Goal: Task Accomplishment & Management: Use online tool/utility

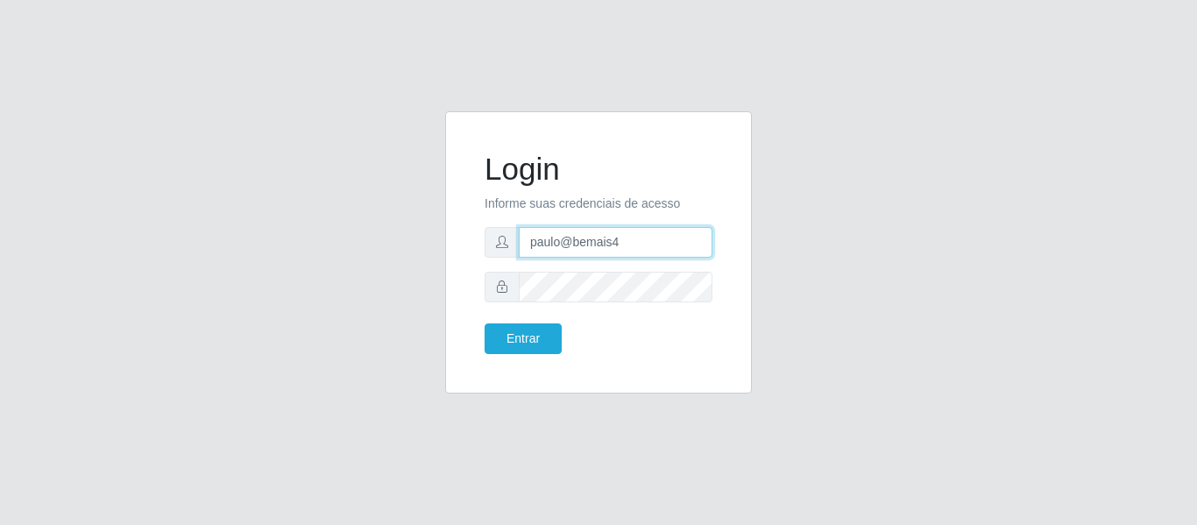
drag, startPoint x: 628, startPoint y: 255, endPoint x: 474, endPoint y: 257, distance: 154.2
click at [474, 257] on div "Login Informe suas credenciais de acesso paulo@bemais4 Entrar" at bounding box center [598, 252] width 263 height 238
type input "juliomarques@carone"
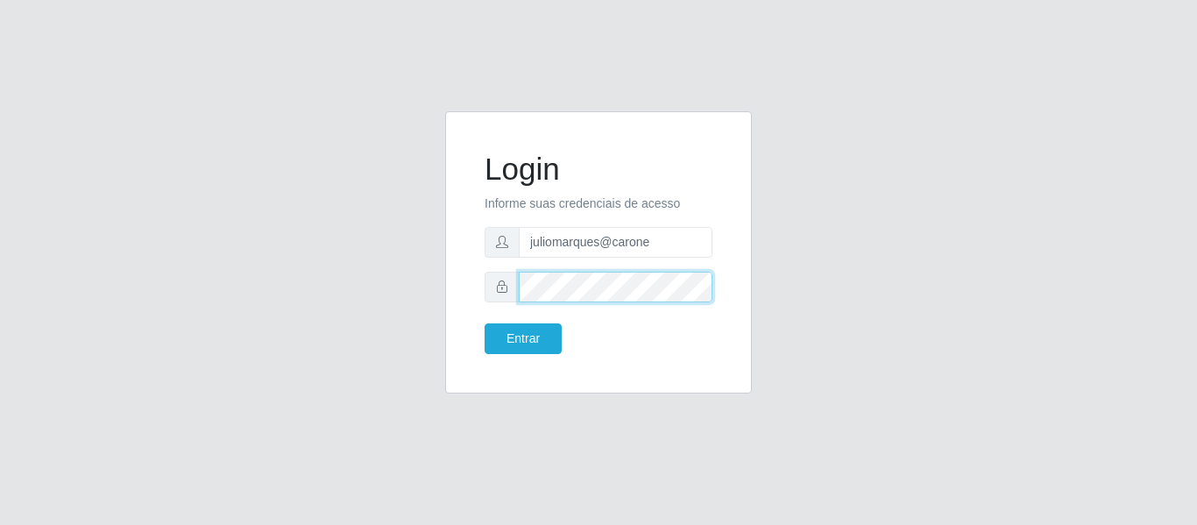
click at [458, 288] on div "Login Informe suas credenciais de acesso juliomarques@carone Entrar" at bounding box center [598, 252] width 307 height 282
click at [484, 323] on button "Entrar" at bounding box center [522, 338] width 77 height 31
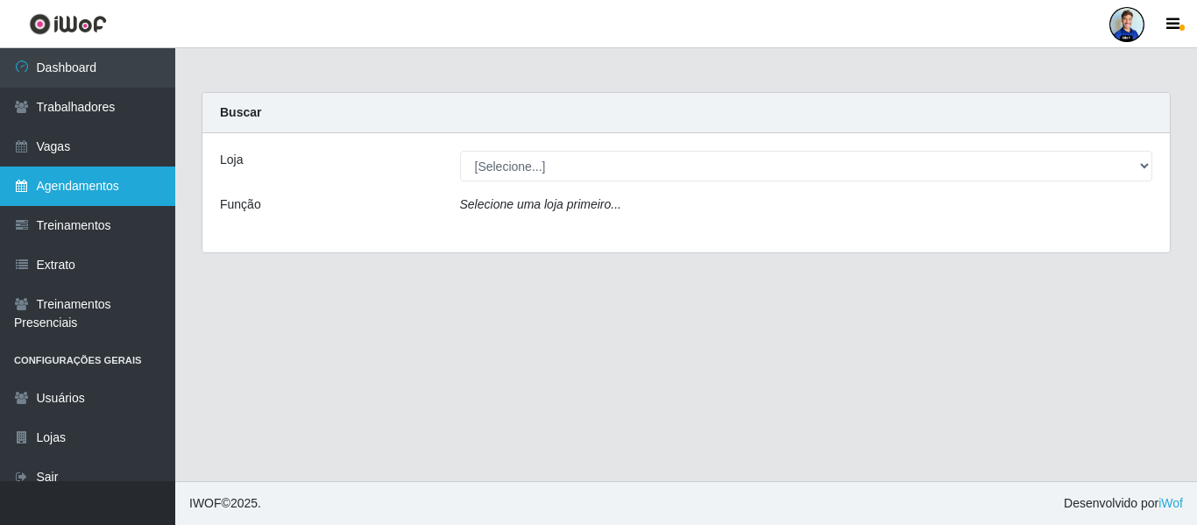
click at [86, 180] on link "Agendamentos" at bounding box center [87, 185] width 175 height 39
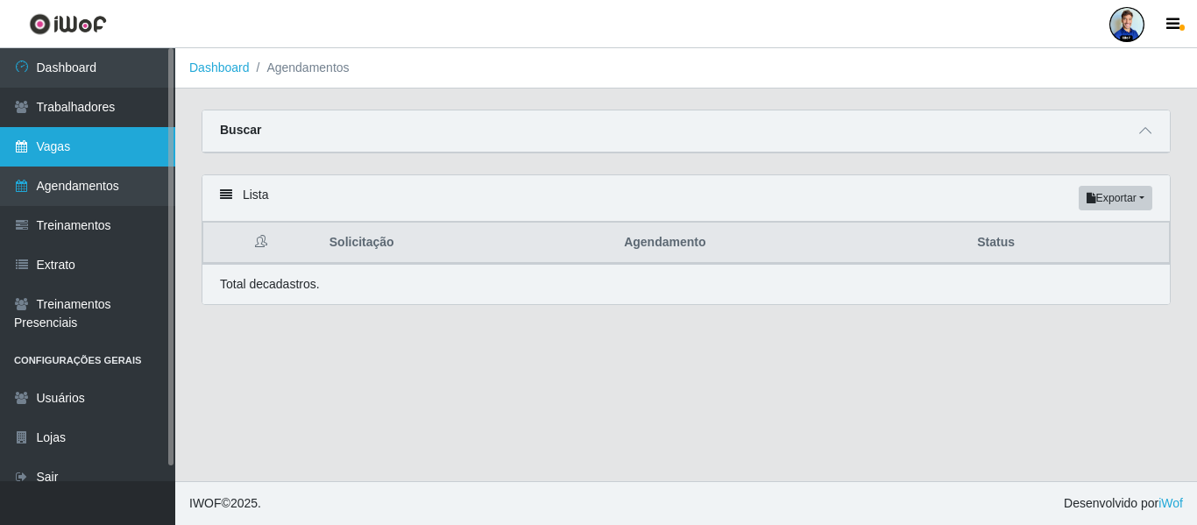
click at [102, 143] on link "Vagas" at bounding box center [87, 146] width 175 height 39
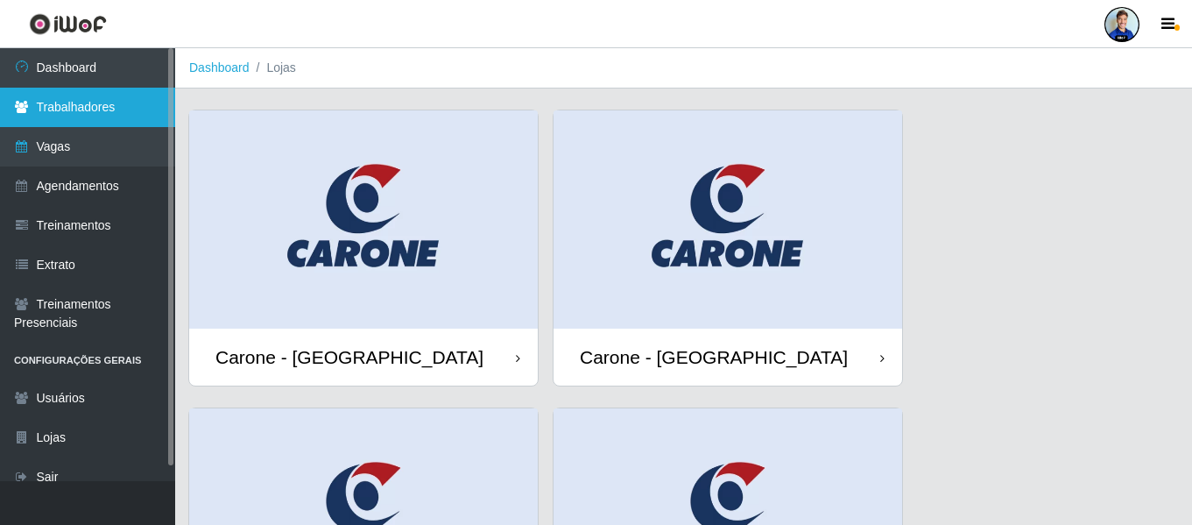
click at [76, 115] on link "Trabalhadores" at bounding box center [87, 107] width 175 height 39
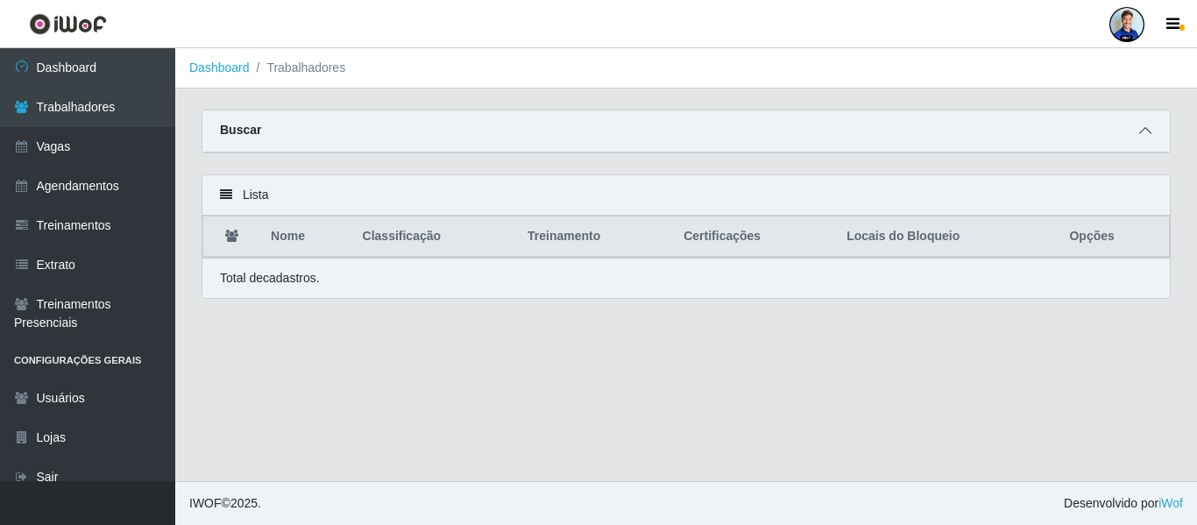
click at [1153, 137] on span at bounding box center [1144, 131] width 21 height 20
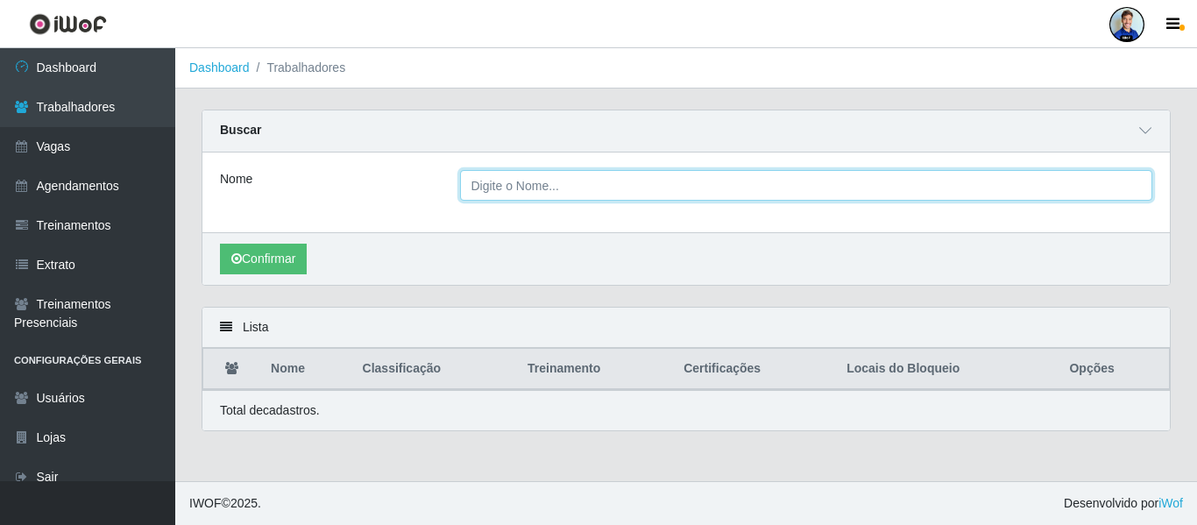
click at [645, 181] on input "Nome" at bounding box center [806, 185] width 693 height 31
paste input "[PERSON_NAME]"
type input "[PERSON_NAME]"
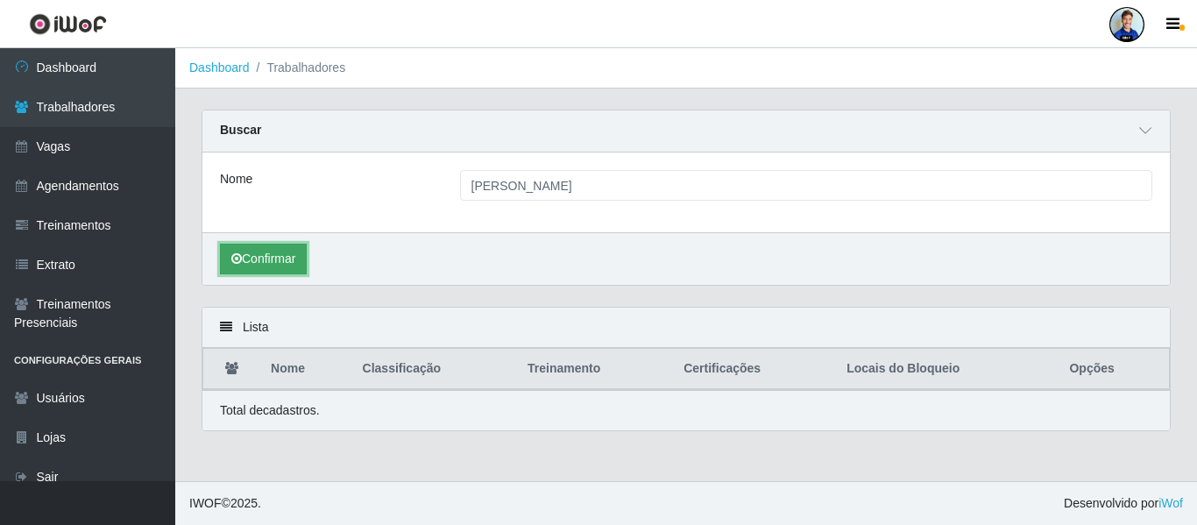
click at [261, 251] on button "Confirmar" at bounding box center [263, 259] width 87 height 31
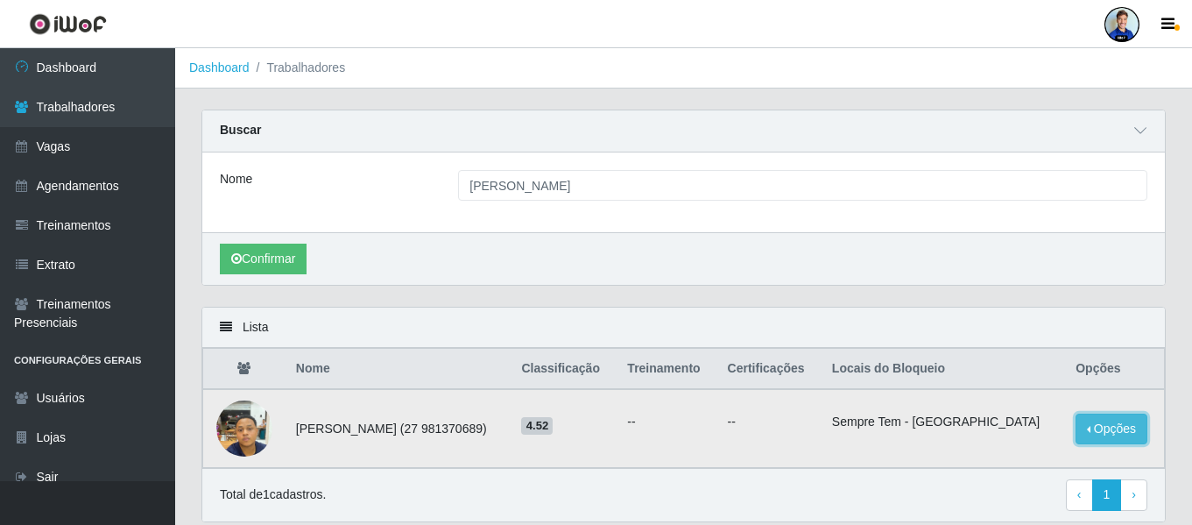
click at [1097, 425] on button "Opções" at bounding box center [1112, 428] width 72 height 31
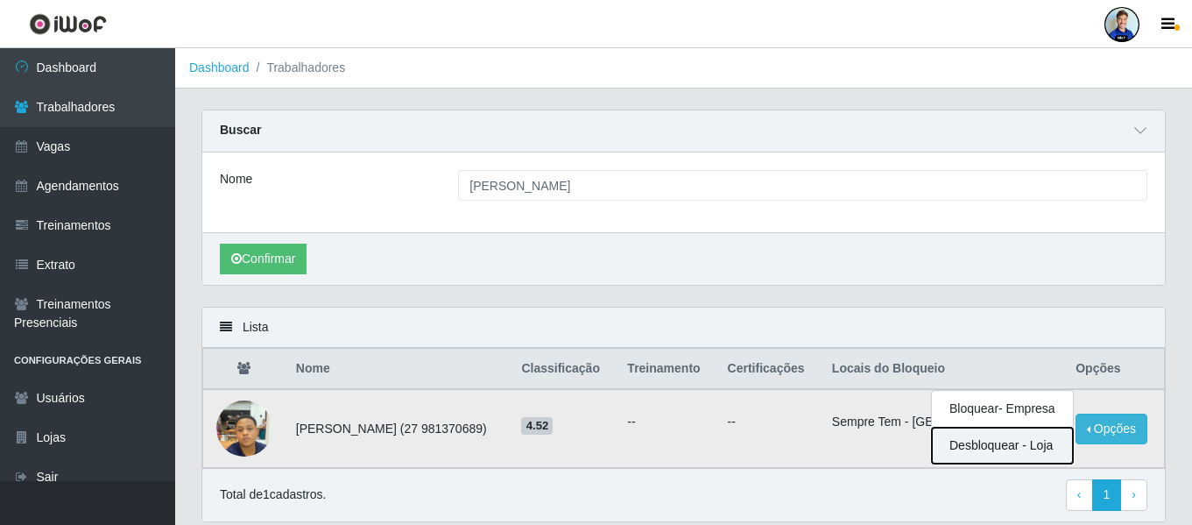
click at [986, 452] on button "Desbloquear - Loja" at bounding box center [1002, 445] width 141 height 36
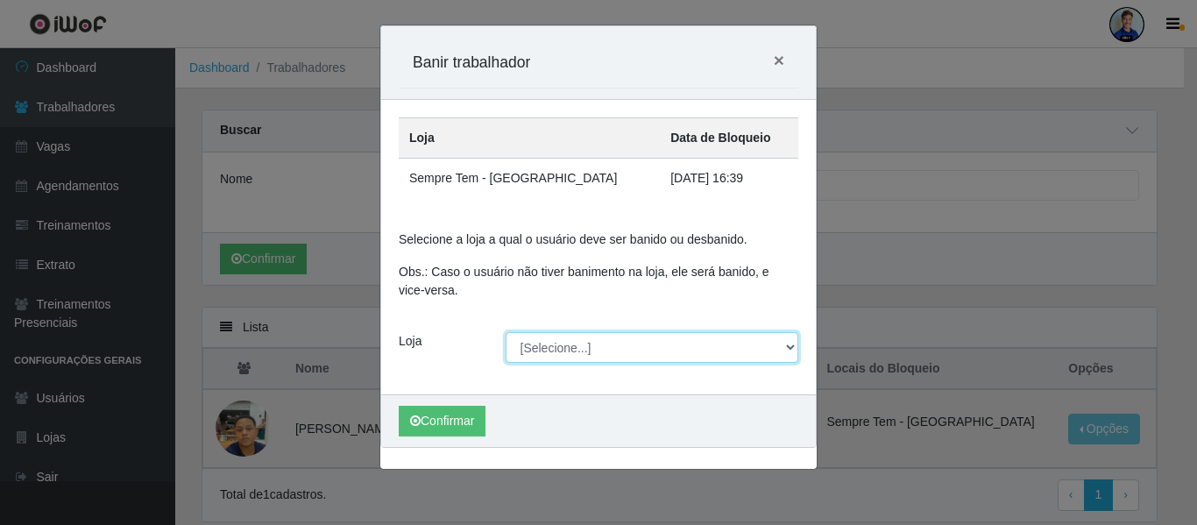
click at [596, 353] on select "[Selecione...] [GEOGRAPHIC_DATA] - [GEOGRAPHIC_DATA] [GEOGRAPHIC_DATA] - [GEOGR…" at bounding box center [651, 347] width 293 height 31
select select "507"
click at [505, 332] on select "[Selecione...] [GEOGRAPHIC_DATA] - [GEOGRAPHIC_DATA] [GEOGRAPHIC_DATA] - [GEOGR…" at bounding box center [651, 347] width 293 height 31
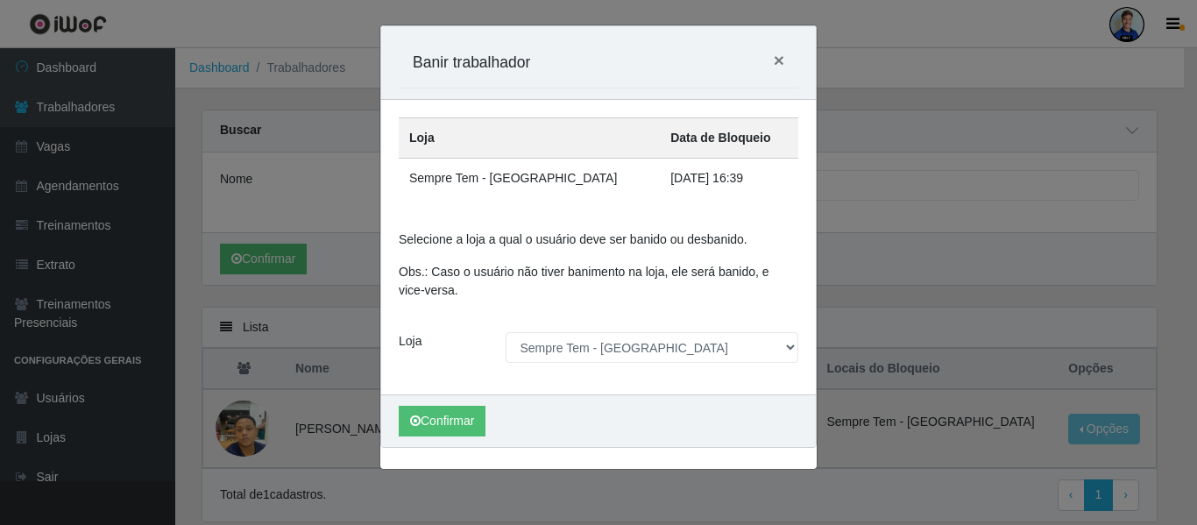
click at [472, 400] on div "Confirmar" at bounding box center [598, 420] width 434 height 53
click at [461, 424] on button "Confirmar" at bounding box center [442, 421] width 87 height 31
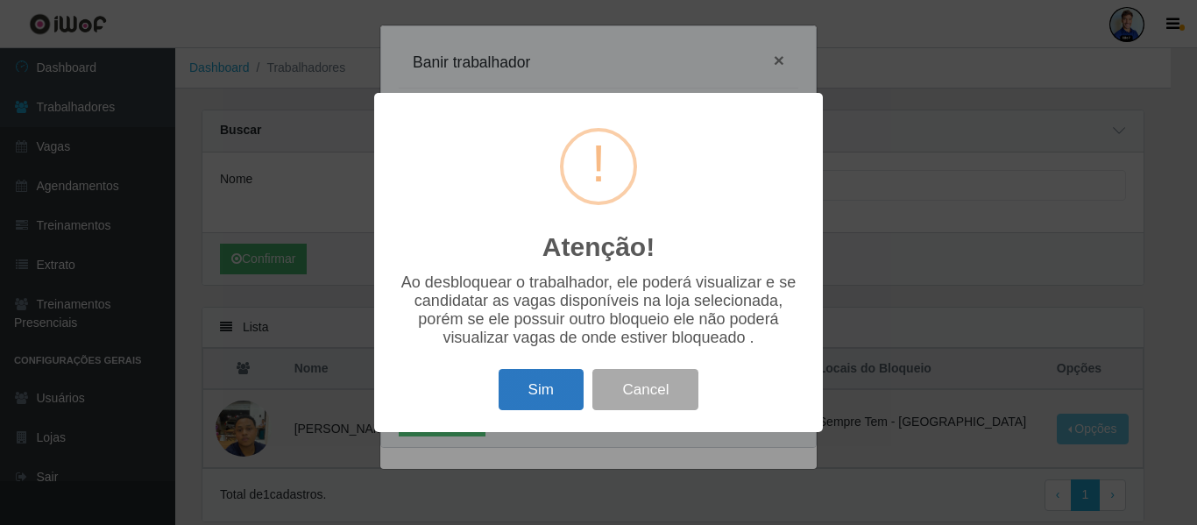
click at [537, 393] on button "Sim" at bounding box center [540, 389] width 85 height 41
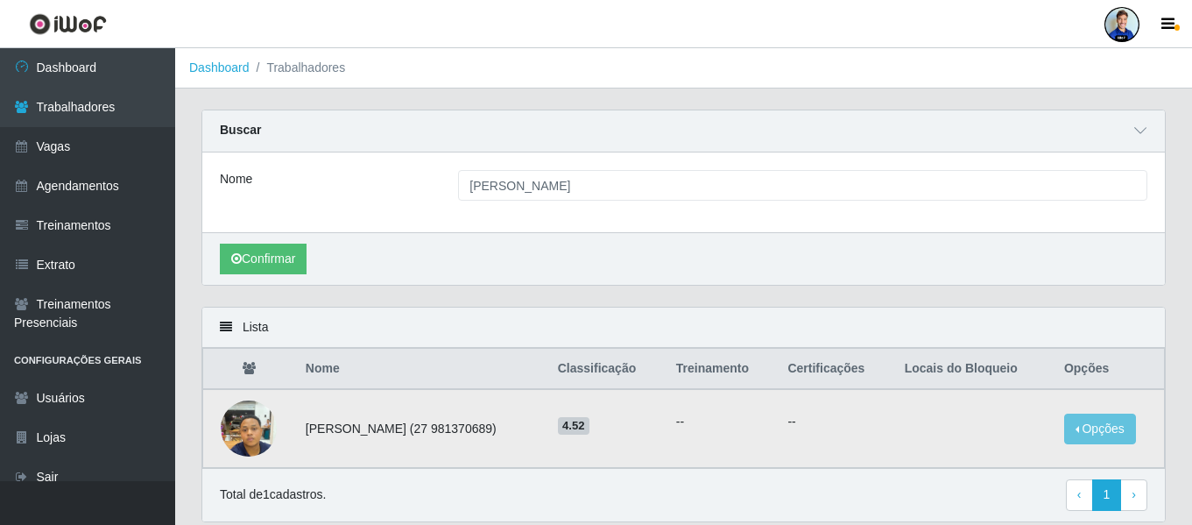
scroll to position [20, 0]
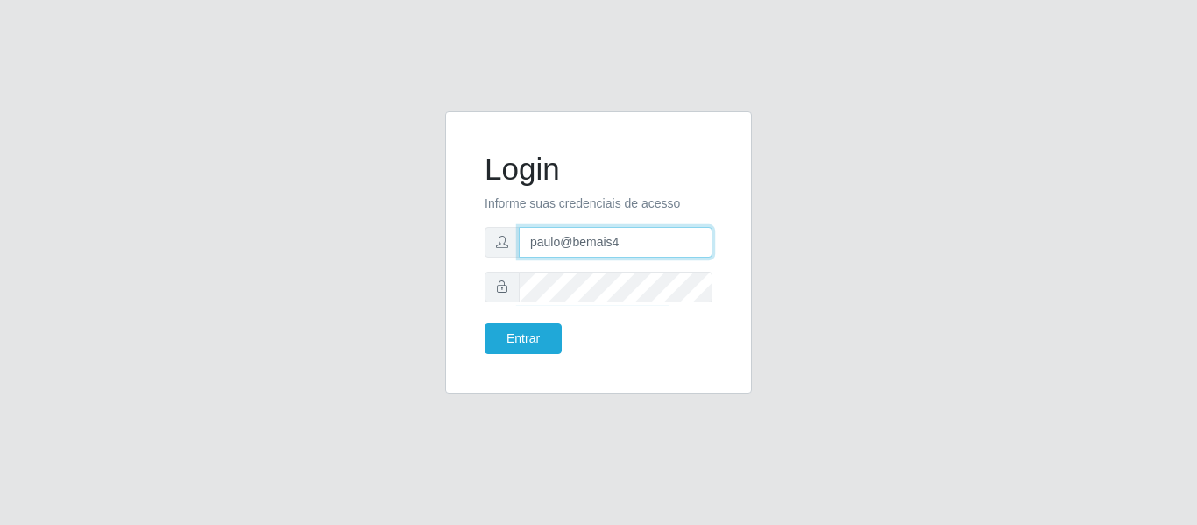
click at [633, 237] on input "paulo@bemais4" at bounding box center [616, 242] width 194 height 31
drag, startPoint x: 639, startPoint y: 250, endPoint x: 498, endPoint y: 244, distance: 141.1
click at [498, 244] on div "paulo@bemais4" at bounding box center [598, 242] width 228 height 31
type input "juliomarques@carone"
click at [484, 323] on button "Entrar" at bounding box center [522, 338] width 77 height 31
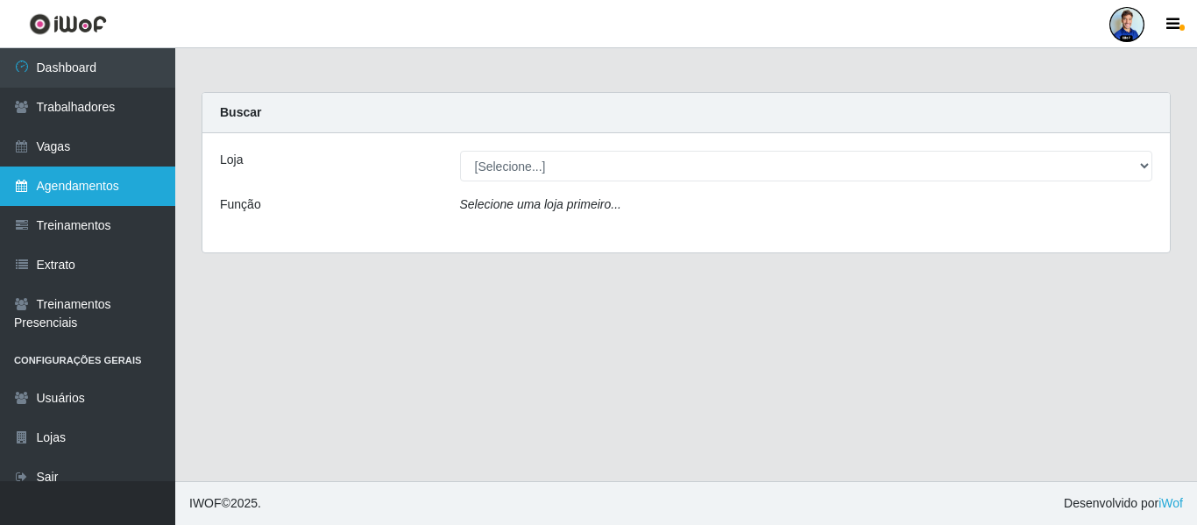
click at [111, 202] on link "Agendamentos" at bounding box center [87, 185] width 175 height 39
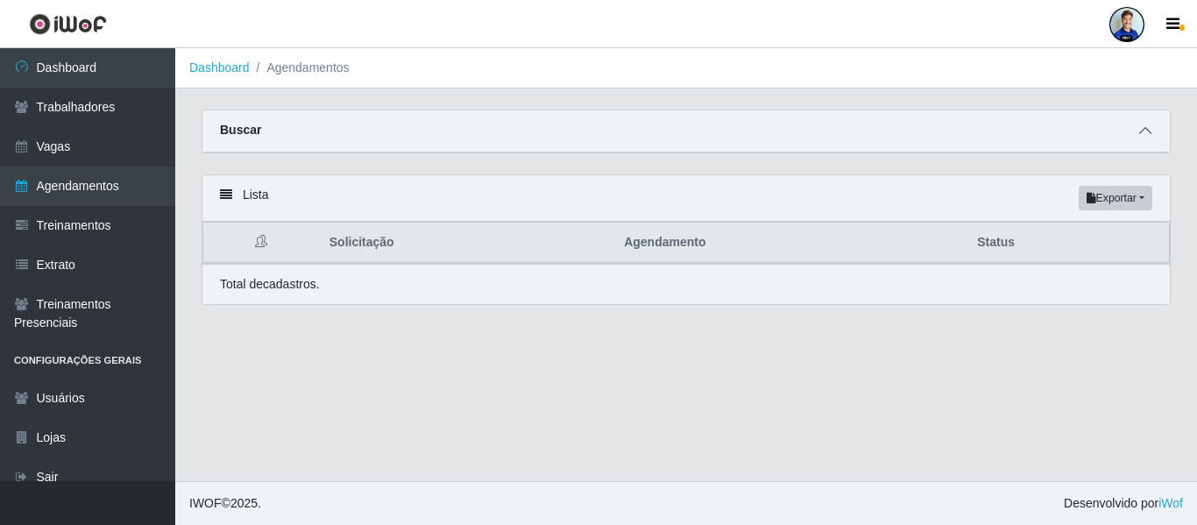
click at [1138, 137] on span at bounding box center [1144, 131] width 21 height 20
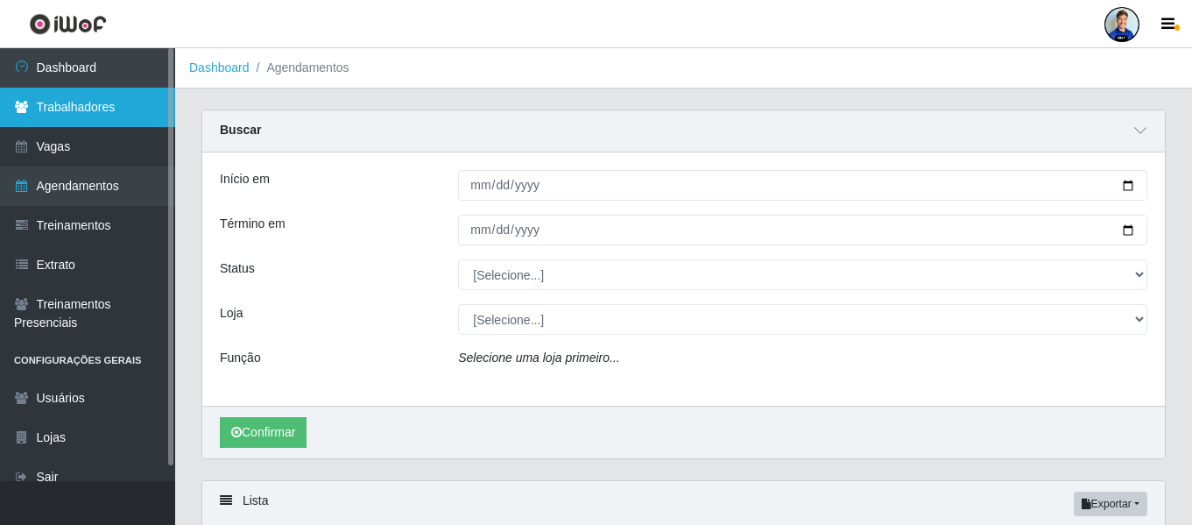
click at [43, 109] on link "Trabalhadores" at bounding box center [87, 107] width 175 height 39
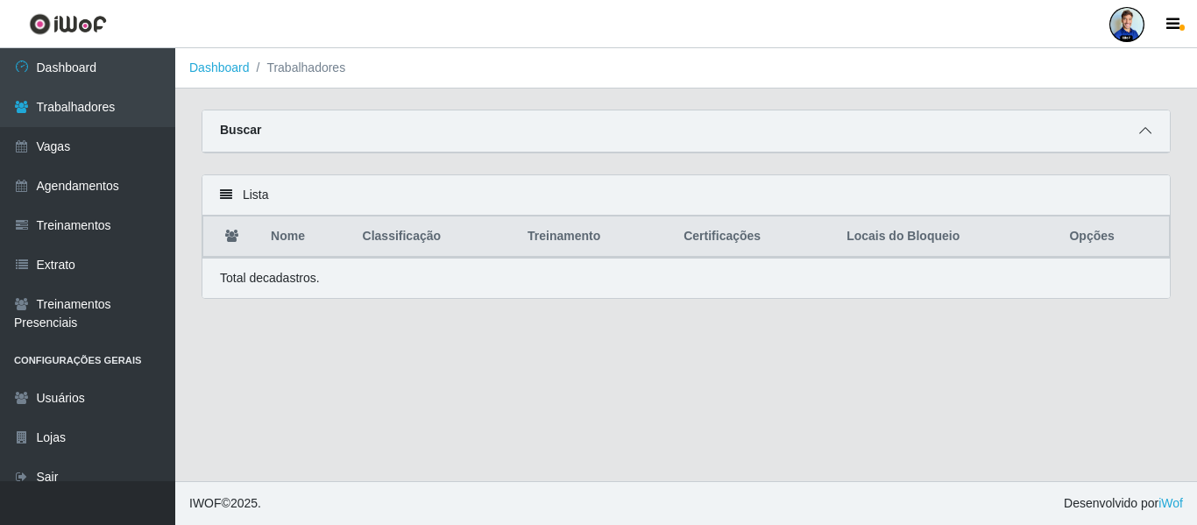
click at [1150, 140] on div "Buscar" at bounding box center [685, 131] width 967 height 42
click at [1150, 140] on span at bounding box center [1144, 131] width 21 height 20
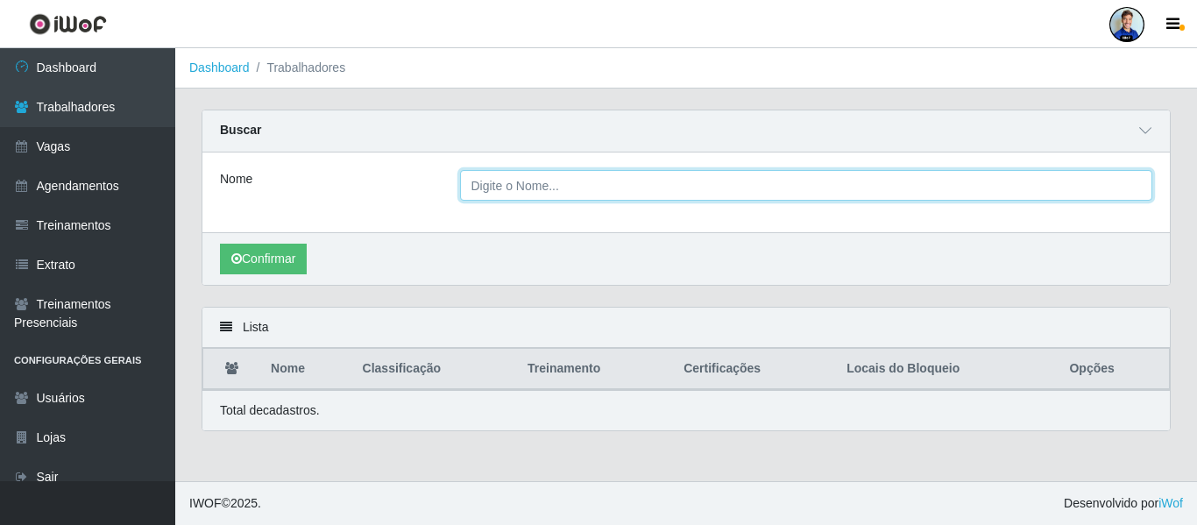
paste input "[PERSON_NAME]"
click at [682, 176] on input "[PERSON_NAME]" at bounding box center [806, 185] width 693 height 31
type input "[PERSON_NAME]"
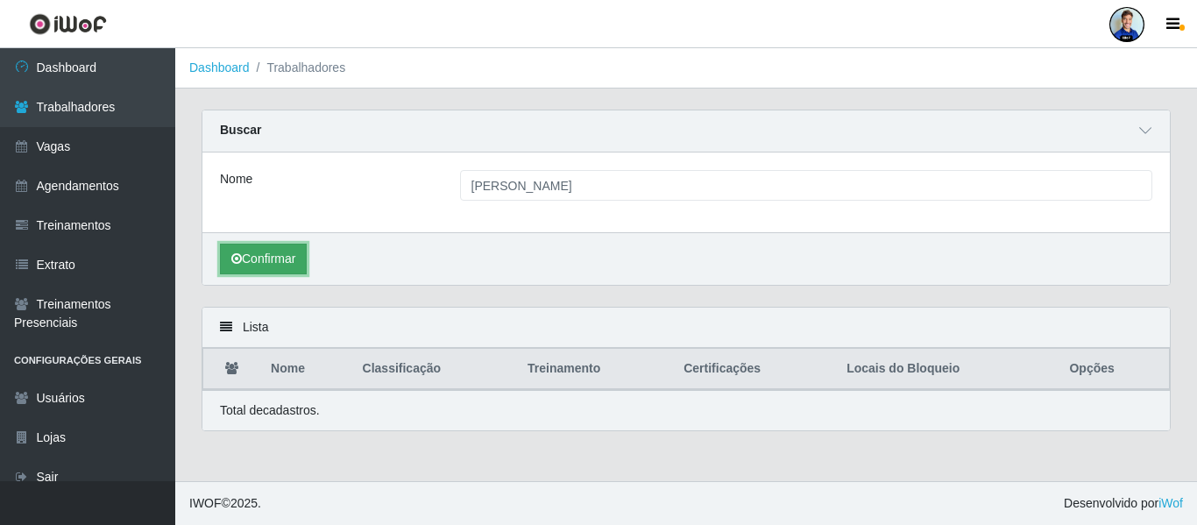
click at [287, 250] on button "Confirmar" at bounding box center [263, 259] width 87 height 31
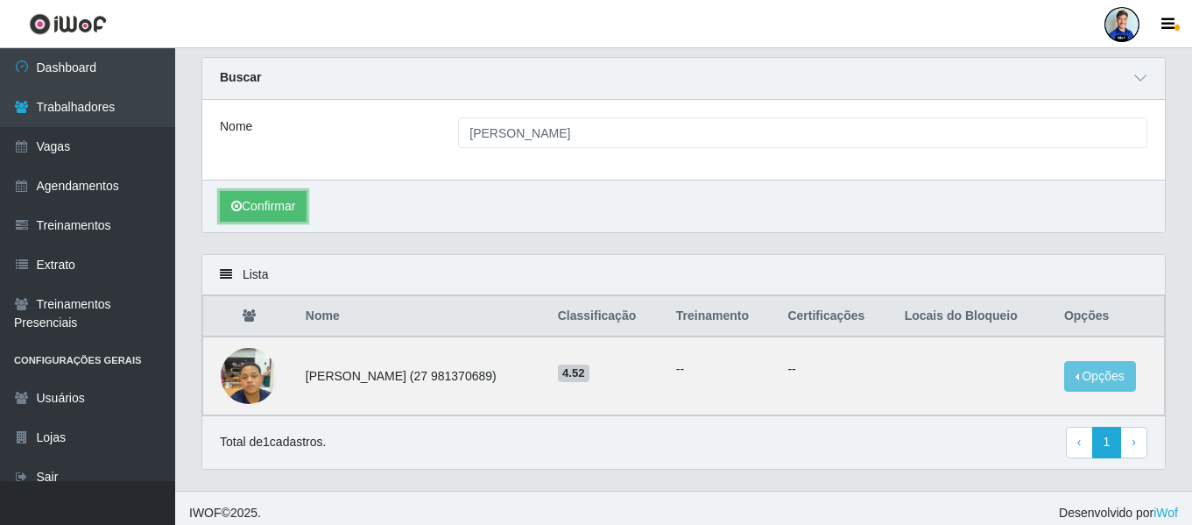
scroll to position [53, 0]
click at [1127, 19] on div at bounding box center [1122, 24] width 35 height 35
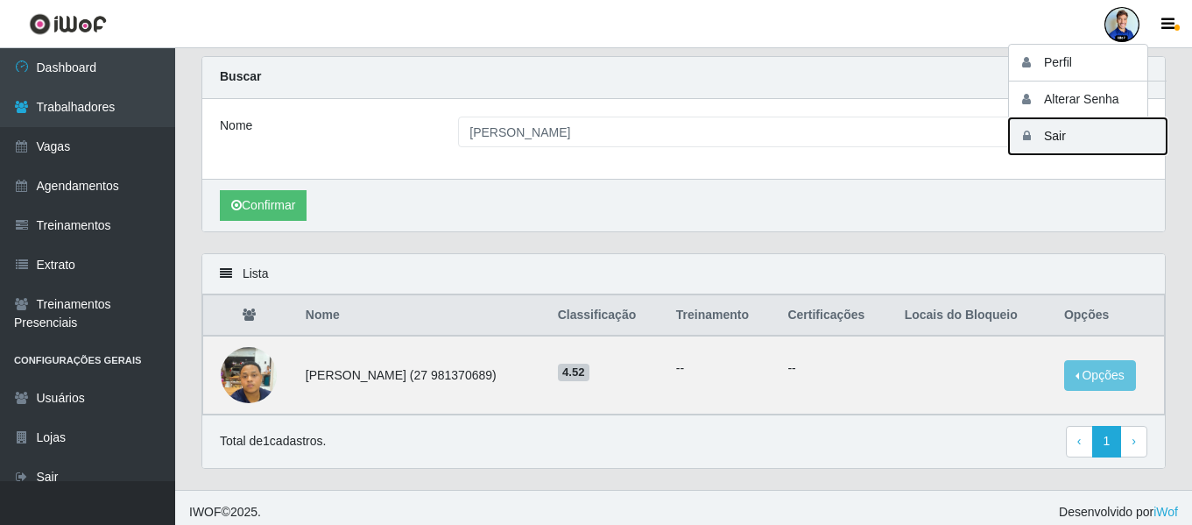
click at [1068, 130] on button "Sair" at bounding box center [1088, 136] width 158 height 36
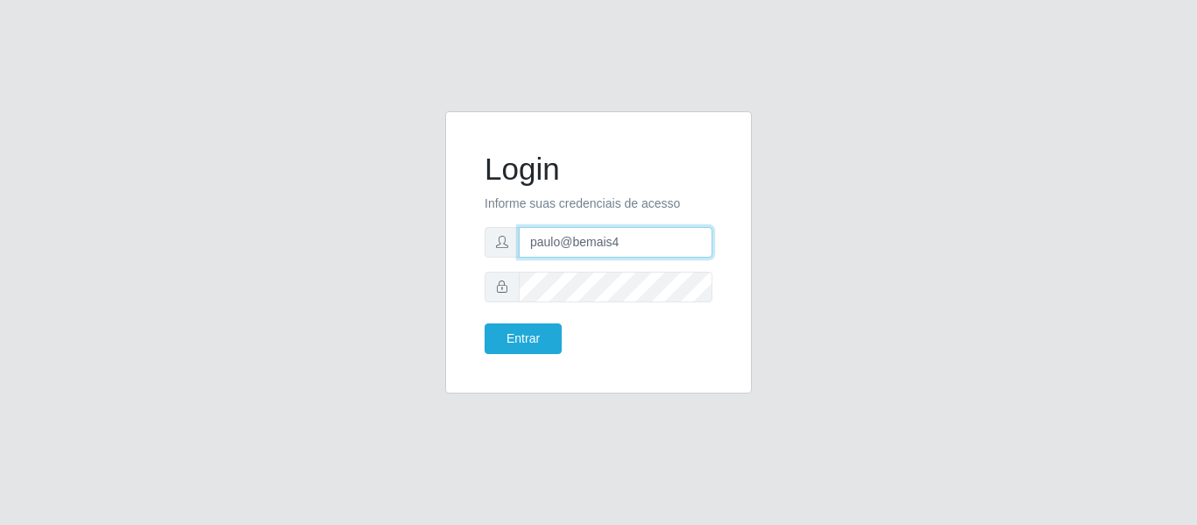
drag, startPoint x: 634, startPoint y: 242, endPoint x: 492, endPoint y: 249, distance: 142.1
click at [492, 249] on div "paulo@bemais4" at bounding box center [598, 242] width 228 height 31
type input "juliomarques@extrabom"
click at [484, 323] on button "Entrar" at bounding box center [522, 338] width 77 height 31
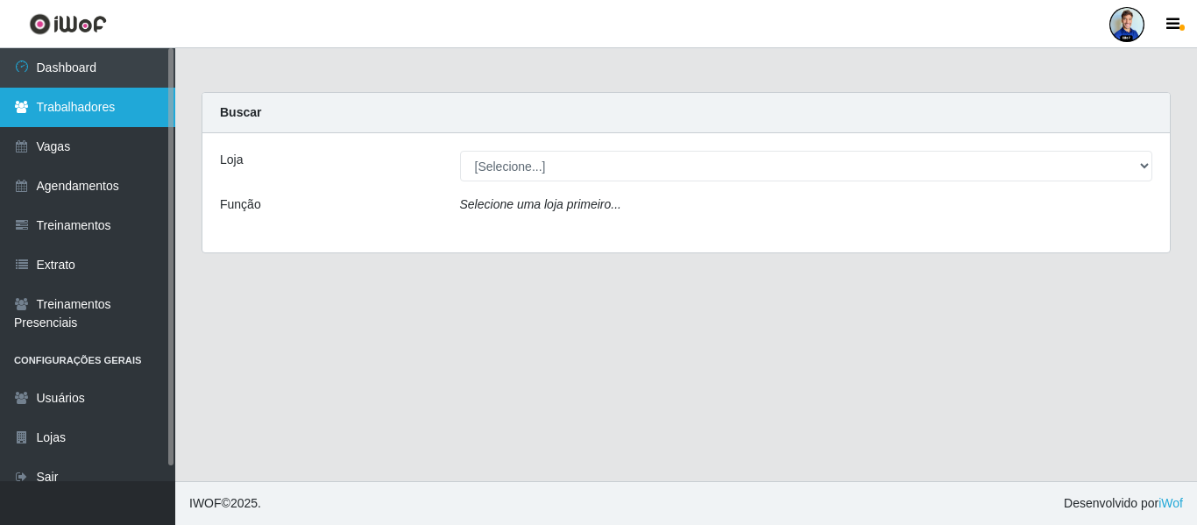
click at [117, 101] on link "Trabalhadores" at bounding box center [87, 107] width 175 height 39
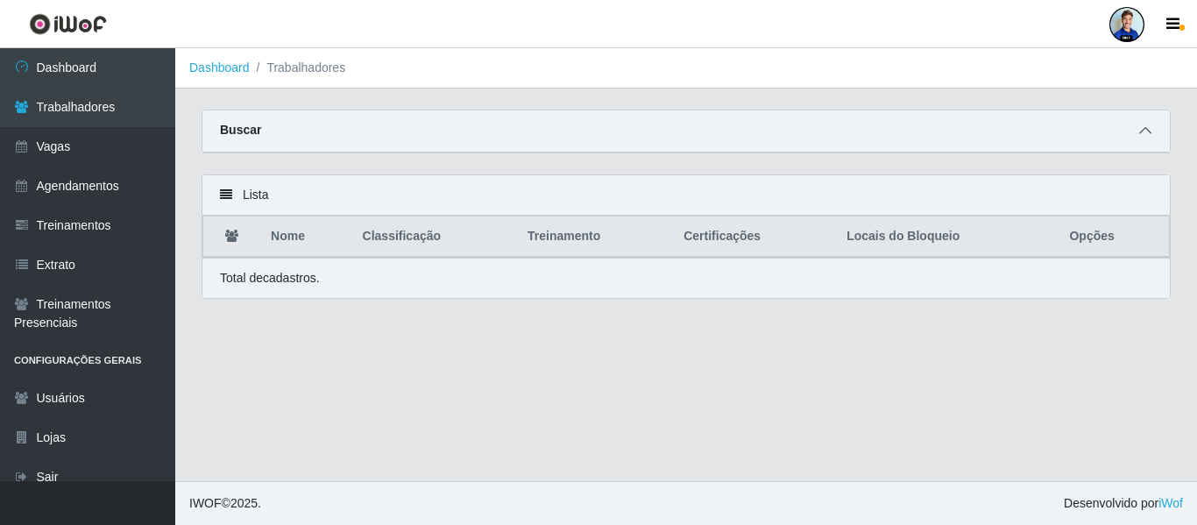
click at [1147, 134] on icon at bounding box center [1145, 130] width 12 height 12
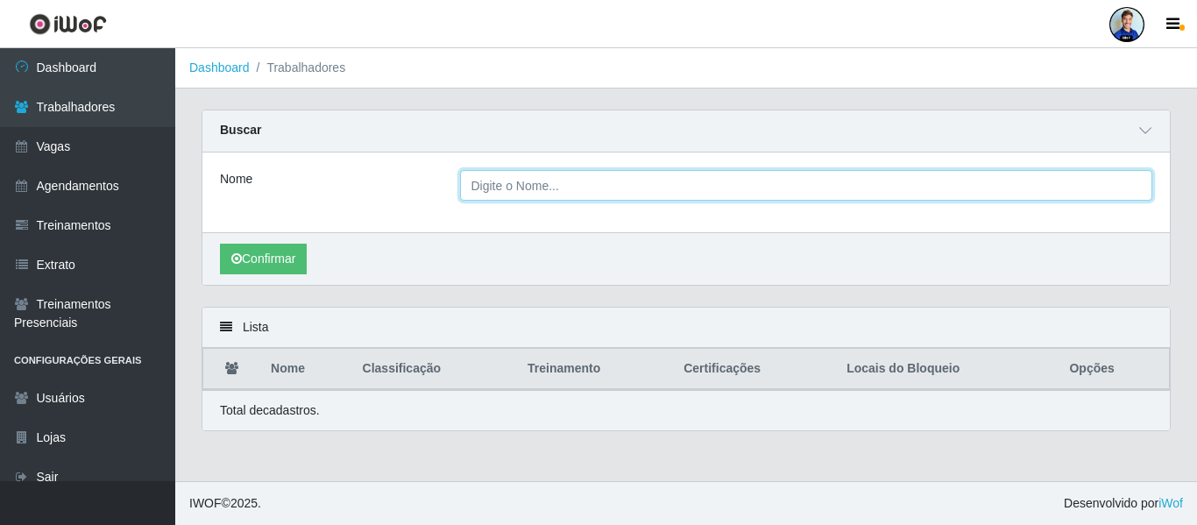
click at [629, 194] on input "Nome" at bounding box center [806, 185] width 693 height 31
paste input "William Robert"
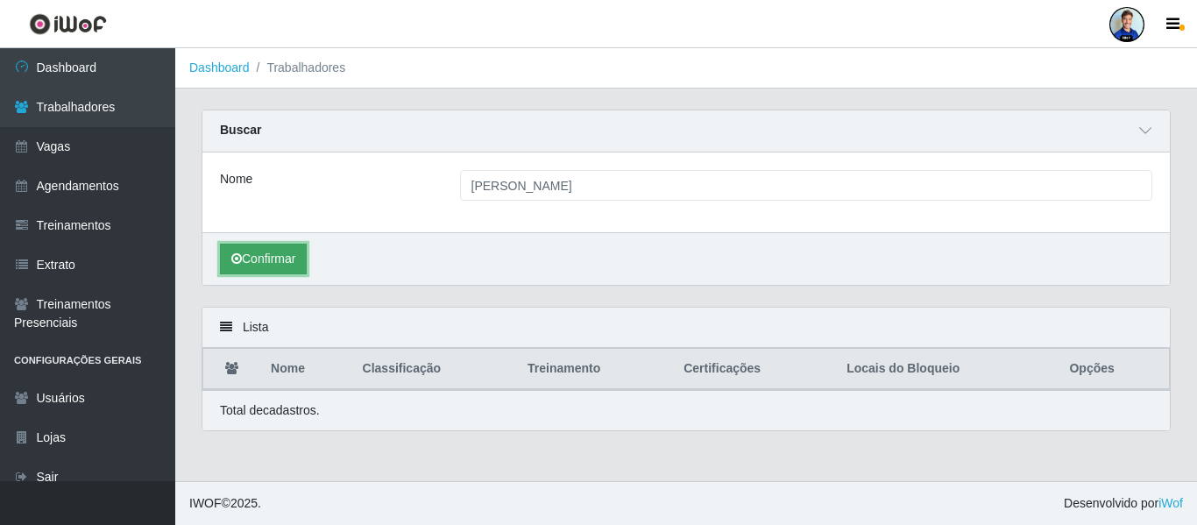
click at [269, 258] on button "Confirmar" at bounding box center [263, 259] width 87 height 31
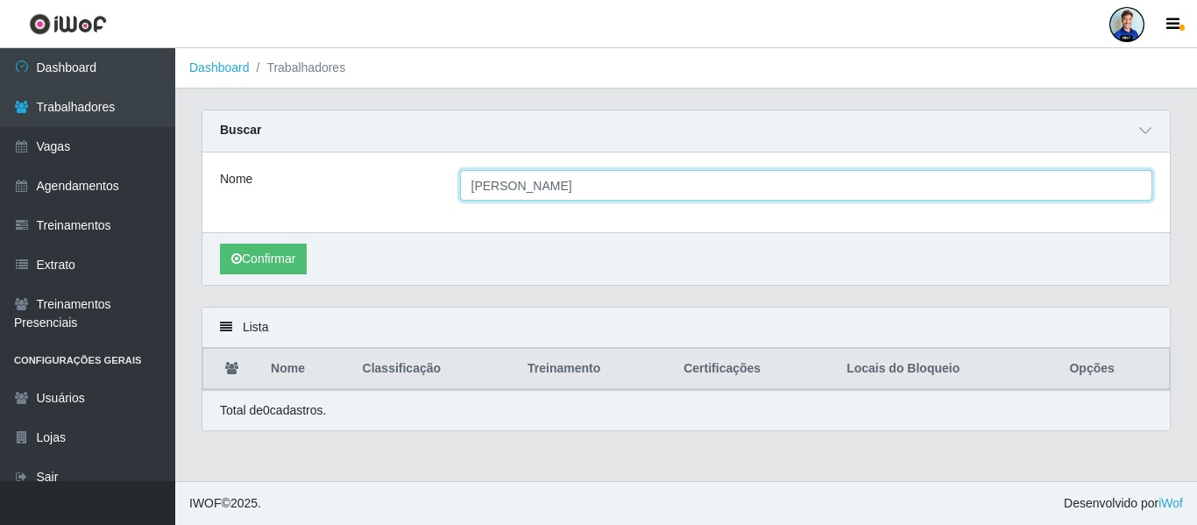
click at [538, 181] on input "William Robert" at bounding box center [806, 185] width 693 height 31
click at [220, 244] on button "Confirmar" at bounding box center [263, 259] width 87 height 31
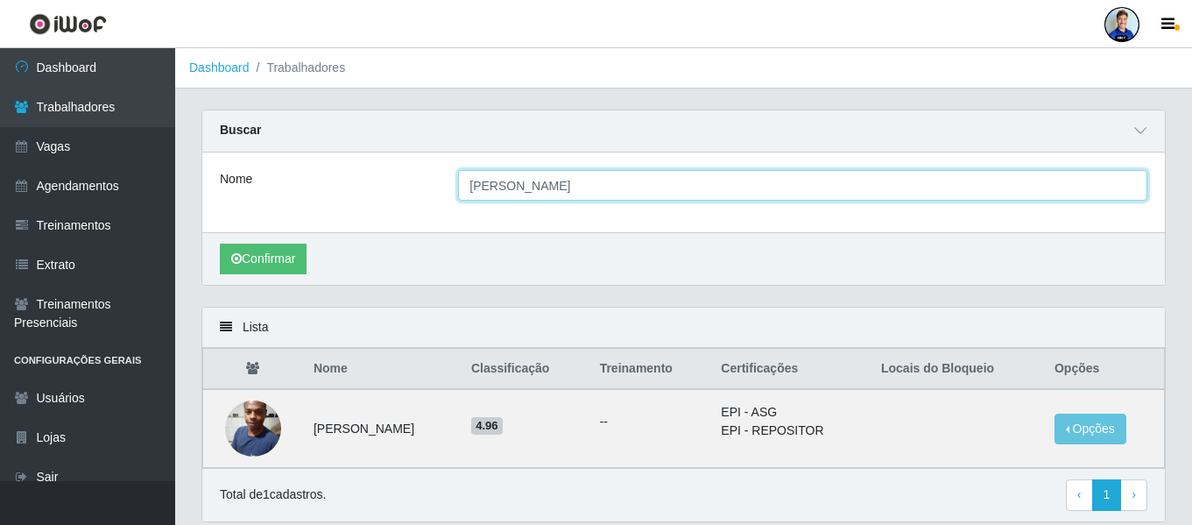
click at [462, 190] on input "William" at bounding box center [802, 185] width 689 height 31
drag, startPoint x: 525, startPoint y: 189, endPoint x: 427, endPoint y: 190, distance: 97.2
click at [427, 190] on div "Nome William" at bounding box center [684, 185] width 954 height 31
paste input "Robert"
type input "Robert"
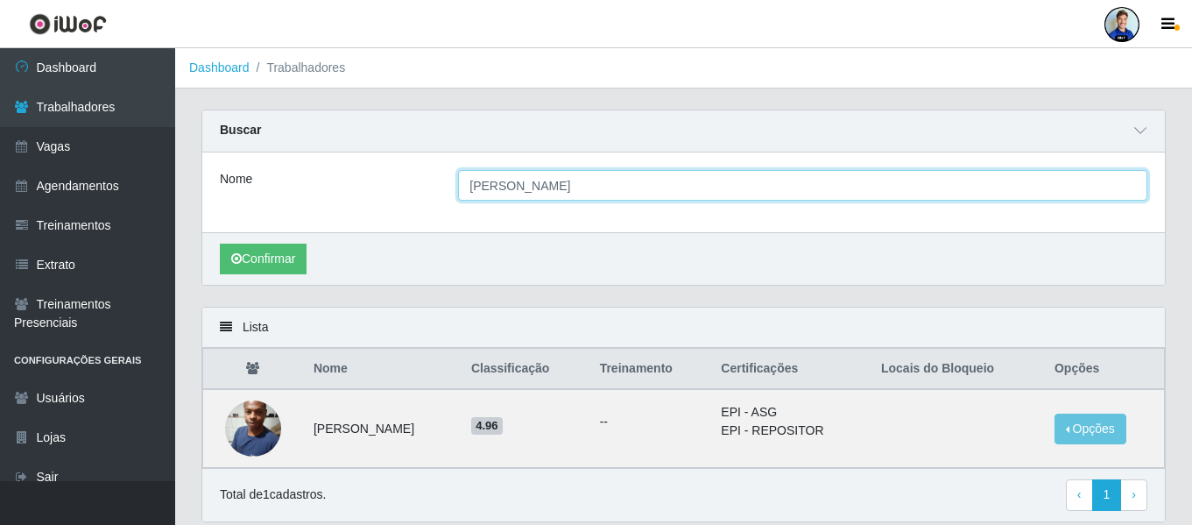
click at [220, 244] on button "Confirmar" at bounding box center [263, 259] width 87 height 31
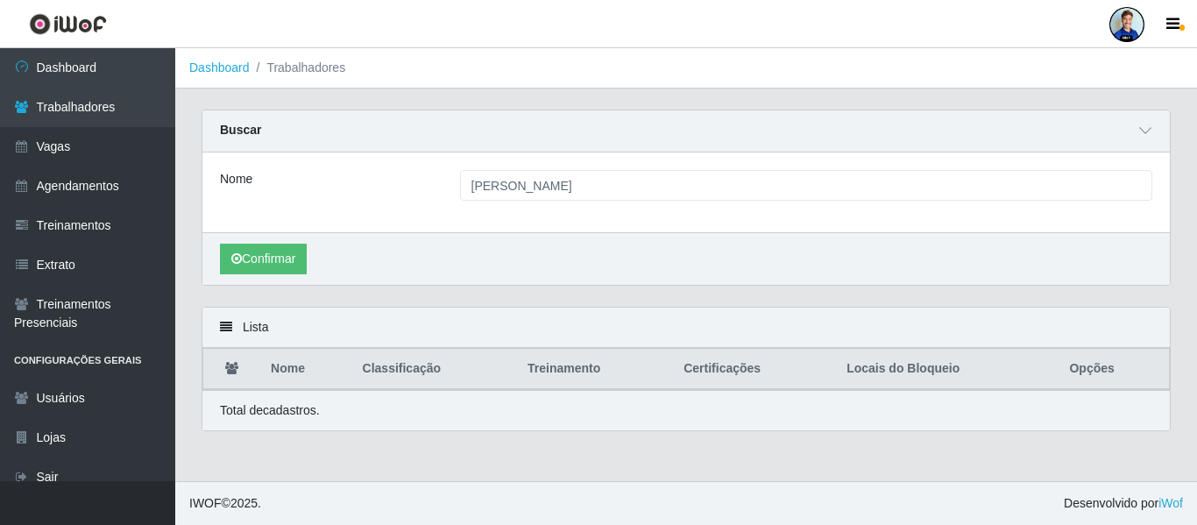
click at [208, 263] on div "Confirmar" at bounding box center [685, 258] width 967 height 53
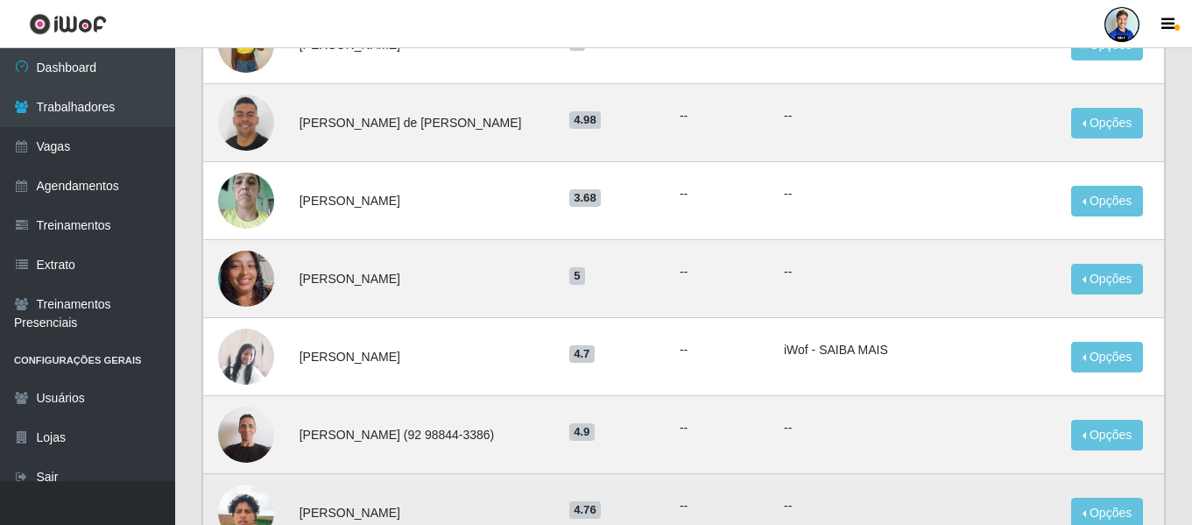
scroll to position [609, 0]
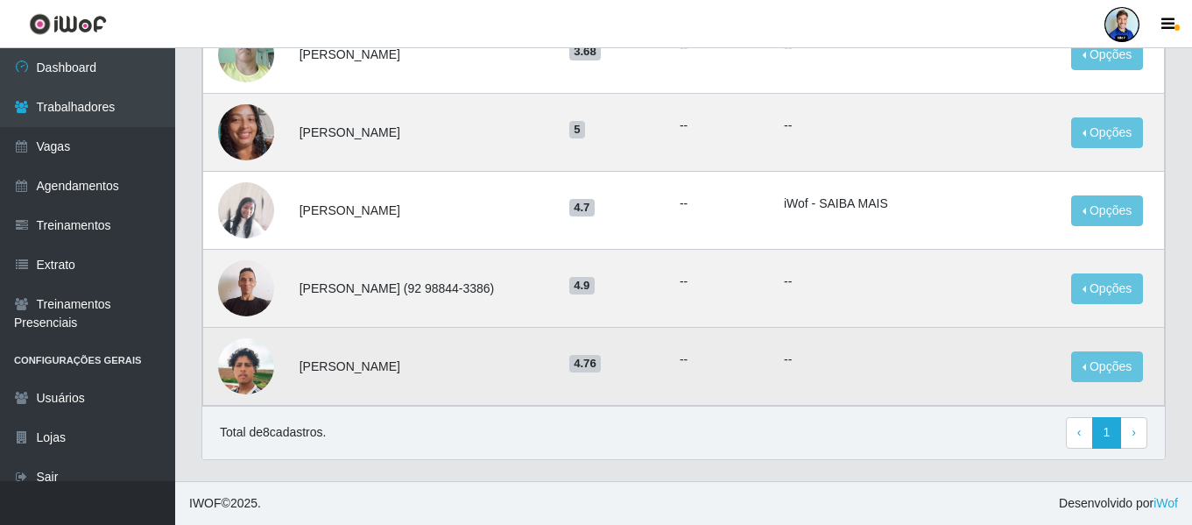
click at [249, 370] on img at bounding box center [246, 366] width 56 height 100
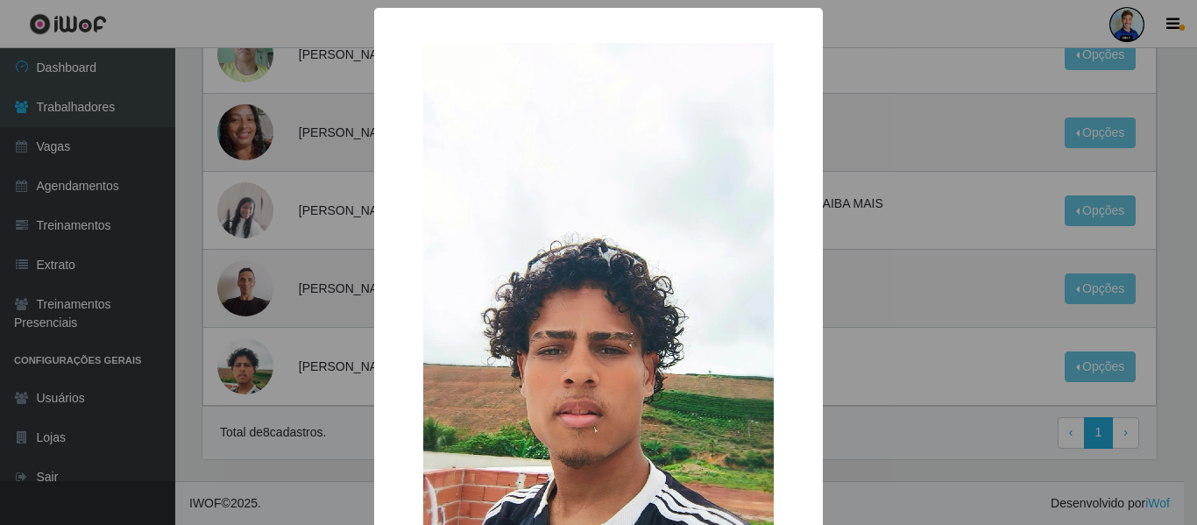
click at [276, 370] on div "× OK Cancel" at bounding box center [598, 262] width 1197 height 525
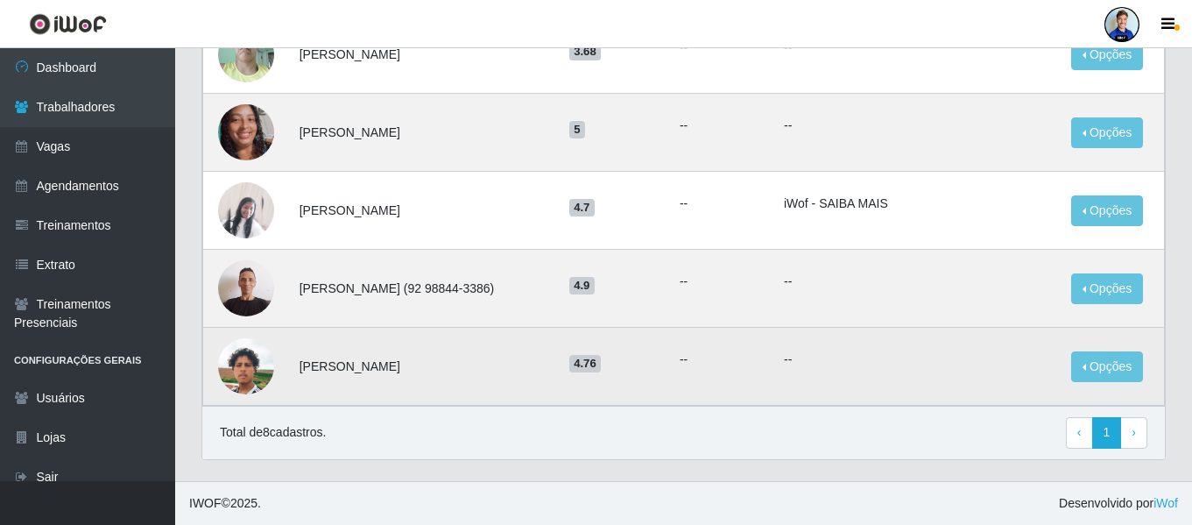
click at [396, 364] on td "Willian Robert Nascimento Costa" at bounding box center [424, 367] width 270 height 78
click at [254, 367] on img at bounding box center [246, 366] width 56 height 100
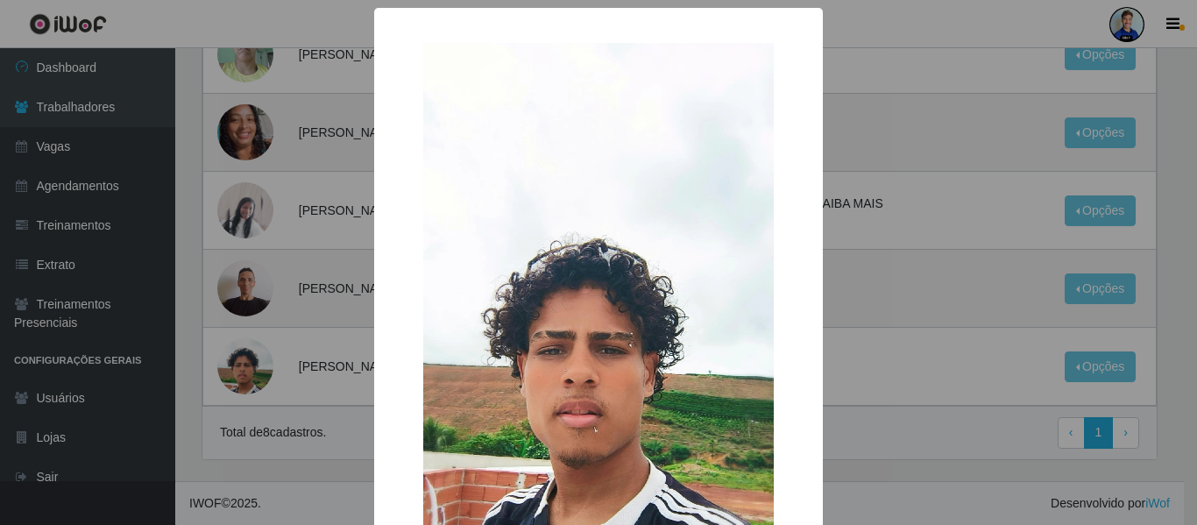
click at [256, 370] on div "× OK Cancel" at bounding box center [598, 262] width 1197 height 525
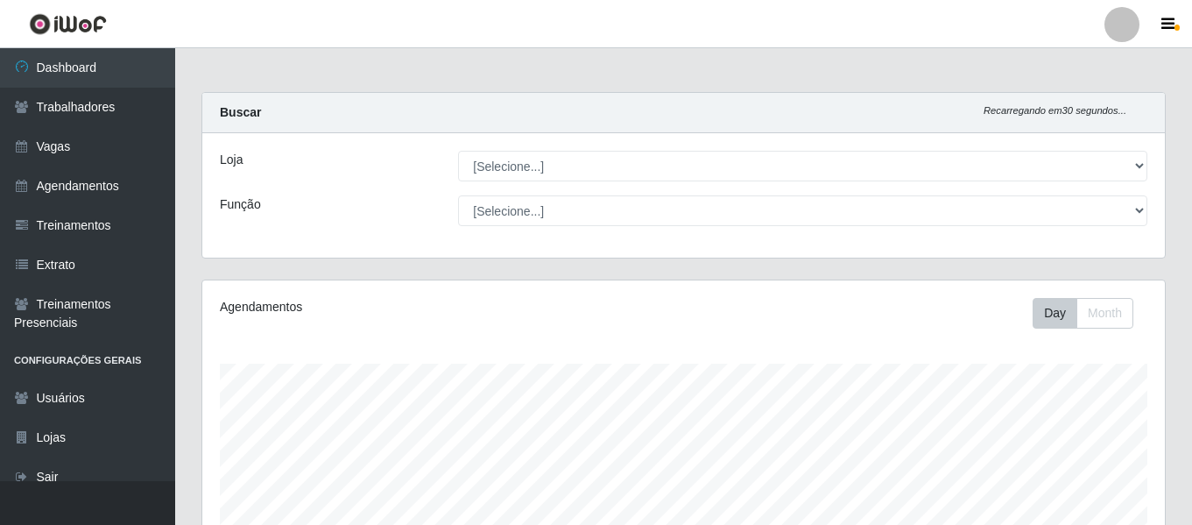
scroll to position [327, 0]
